Goal: Find specific page/section: Find specific page/section

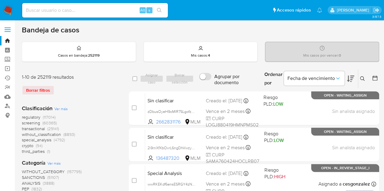
click at [105, 11] on input at bounding box center [95, 10] width 146 height 8
paste input "2159500418"
type input "2159500418"
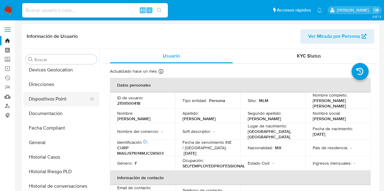
select select "10"
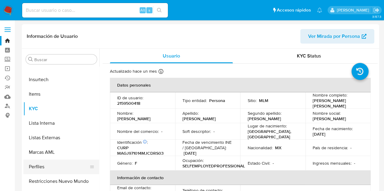
scroll to position [30, 0]
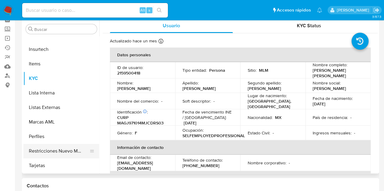
click at [55, 148] on button "Restricciones Nuevo Mundo" at bounding box center [58, 151] width 71 height 15
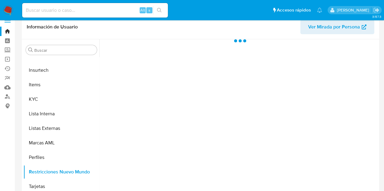
scroll to position [0, 0]
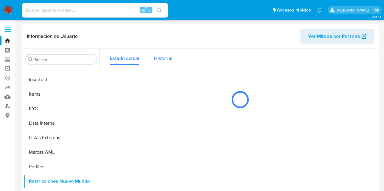
click at [169, 60] on span "Historial" at bounding box center [163, 58] width 19 height 7
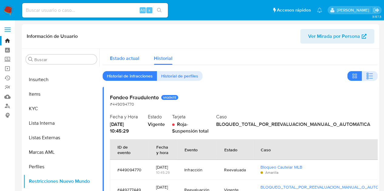
click at [130, 59] on span "Estado actual" at bounding box center [124, 58] width 29 height 7
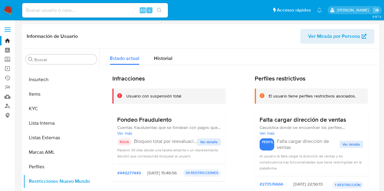
scroll to position [30, 0]
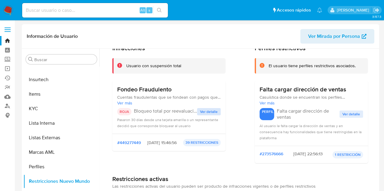
click at [201, 114] on span "Ver detalle" at bounding box center [209, 112] width 18 height 6
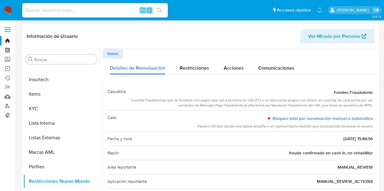
click at [77, 20] on nav "Pausado Ver notificaciones Alt s Accesos rápidos Presiona las siguientes teclas…" at bounding box center [192, 10] width 384 height 20
click at [78, 14] on input at bounding box center [95, 10] width 146 height 8
paste input "2302293277"
type input "2302293277"
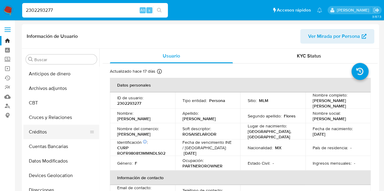
select select "10"
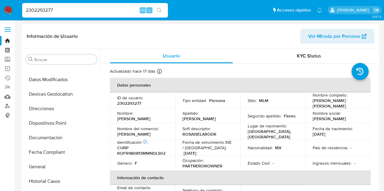
scroll to position [121, 0]
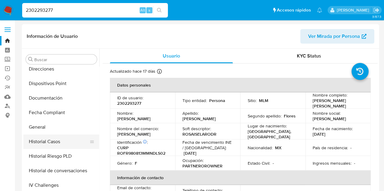
drag, startPoint x: 49, startPoint y: 129, endPoint x: 66, endPoint y: 139, distance: 19.7
click at [49, 128] on button "General" at bounding box center [61, 127] width 76 height 15
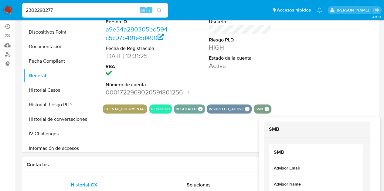
scroll to position [61, 0]
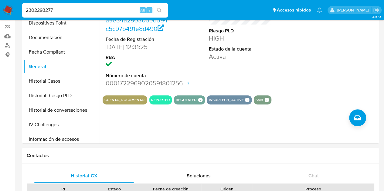
click at [50, 9] on input "2302293277" at bounding box center [95, 10] width 146 height 8
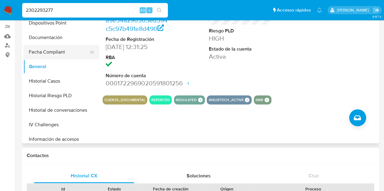
paste input "450973460"
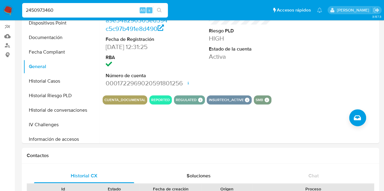
click at [166, 11] on input "2450973460" at bounding box center [95, 10] width 146 height 8
type input "2450973460"
drag, startPoint x: 162, startPoint y: 11, endPoint x: 168, endPoint y: 13, distance: 7.0
click at [162, 11] on button "search-icon" at bounding box center [159, 10] width 12 height 8
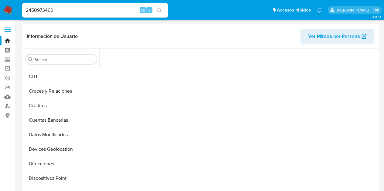
scroll to position [189, 0]
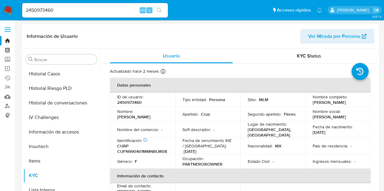
select select "10"
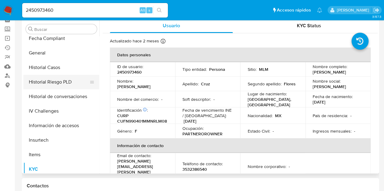
scroll to position [135, 0]
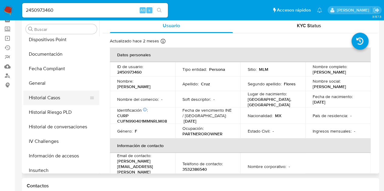
drag, startPoint x: 45, startPoint y: 100, endPoint x: 52, endPoint y: 103, distance: 7.2
click at [45, 100] on button "Historial Casos" at bounding box center [58, 98] width 71 height 15
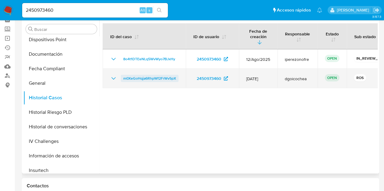
drag, startPoint x: 178, startPoint y: 56, endPoint x: 169, endPoint y: 75, distance: 21.4
click at [123, 54] on td "8o4t1DTEeNLq5WvWyo7BJxHy" at bounding box center [144, 58] width 83 height 19
